Goal: Information Seeking & Learning: Learn about a topic

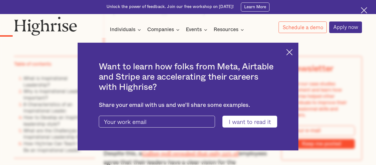
scroll to position [454, 0]
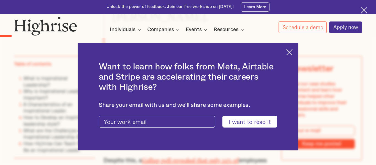
click at [285, 53] on div "Want to learn how folks from Meta, Airtable and Stripe are accelerating their c…" at bounding box center [188, 97] width 221 height 108
click at [288, 52] on img at bounding box center [289, 52] width 6 height 6
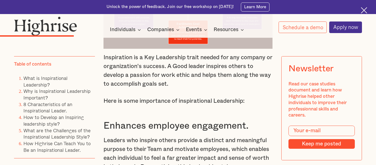
scroll to position [1087, 0]
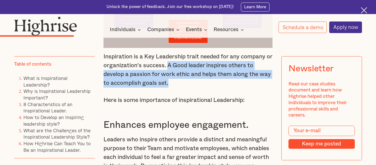
drag, startPoint x: 176, startPoint y: 56, endPoint x: 204, endPoint y: 76, distance: 34.4
click at [204, 76] on p "Inspiration is a Key Leadership trait needed for any company or organization's …" at bounding box center [187, 69] width 169 height 35
copy p "A Good leader inspires others to develop a passion for work ethic and helps the…"
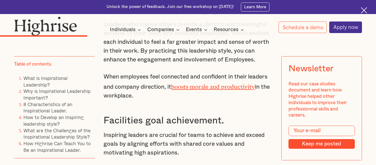
copy p "A Good leader inspires others to develop a passion for work ethic and helps the…"
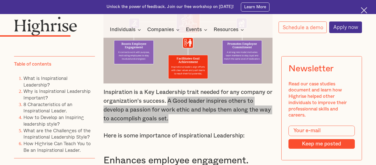
scroll to position [1050, 0]
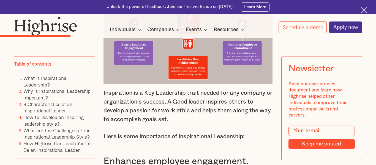
drag, startPoint x: 172, startPoint y: 91, endPoint x: 179, endPoint y: 99, distance: 10.7
click at [179, 99] on p "Inspiration is a Key Leadership trait needed for any company or organization's …" at bounding box center [187, 106] width 169 height 35
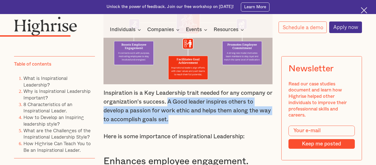
drag, startPoint x: 174, startPoint y: 92, endPoint x: 180, endPoint y: 110, distance: 18.7
click at [180, 110] on p "Inspiration is a Key Leadership trait needed for any company or organization's …" at bounding box center [187, 106] width 169 height 35
copy p "A Good leader inspires others to develop a passion for work ethic and helps the…"
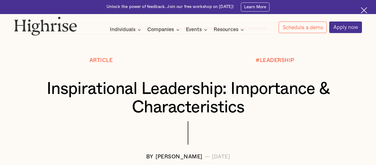
scroll to position [0, 0]
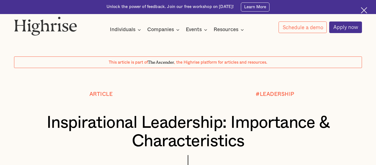
click at [198, 143] on h1 "Inspirational Leadership: Importance & Characteristics" at bounding box center [188, 132] width 319 height 37
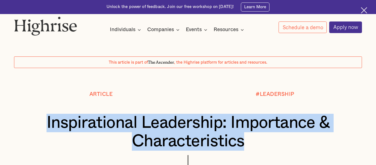
drag, startPoint x: 198, startPoint y: 143, endPoint x: 118, endPoint y: 127, distance: 82.1
click at [118, 127] on h1 "Inspirational Leadership: Importance & Characteristics" at bounding box center [188, 132] width 319 height 37
copy h1 "Inspirational Leadership: Importance & Characteristics"
